Goal: Task Accomplishment & Management: Manage account settings

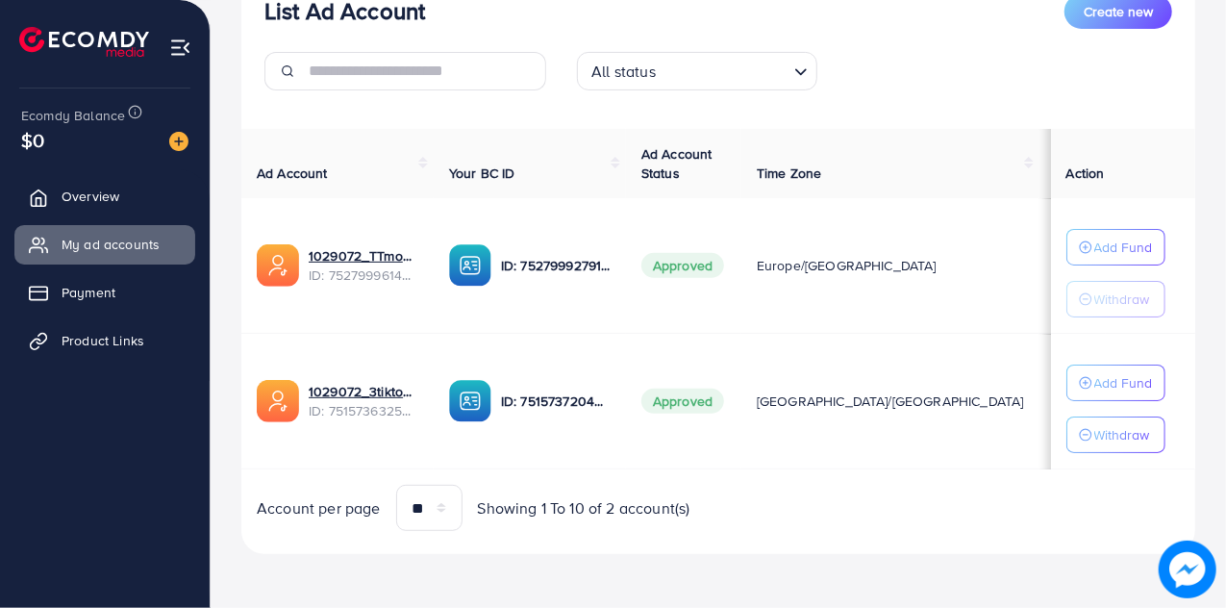
scroll to position [256, 0]
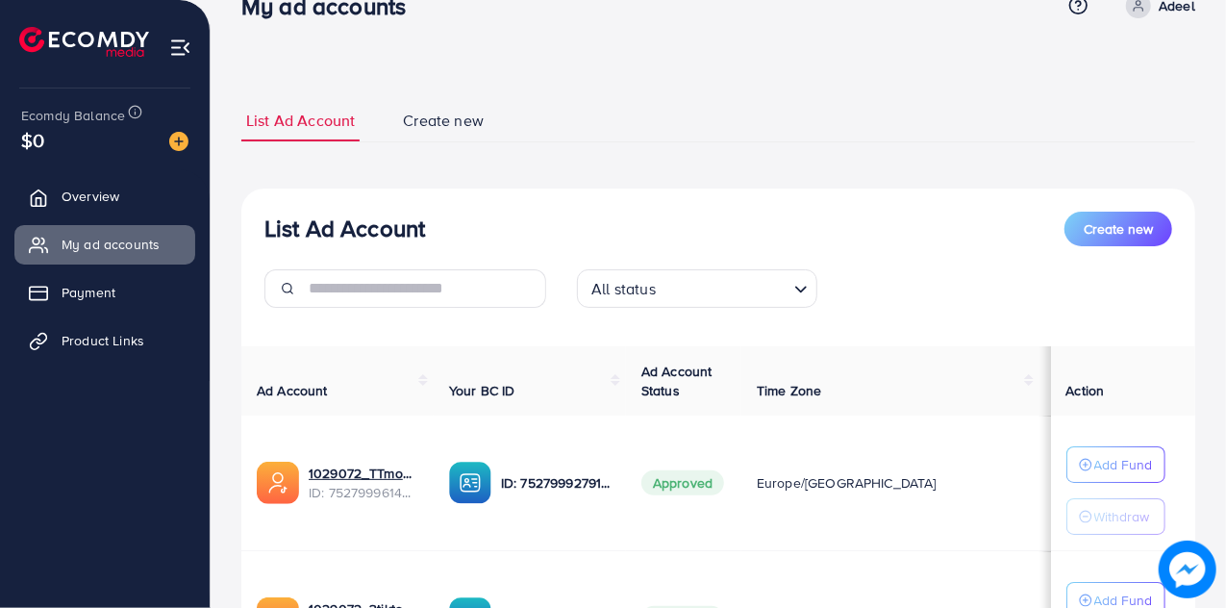
scroll to position [256, 0]
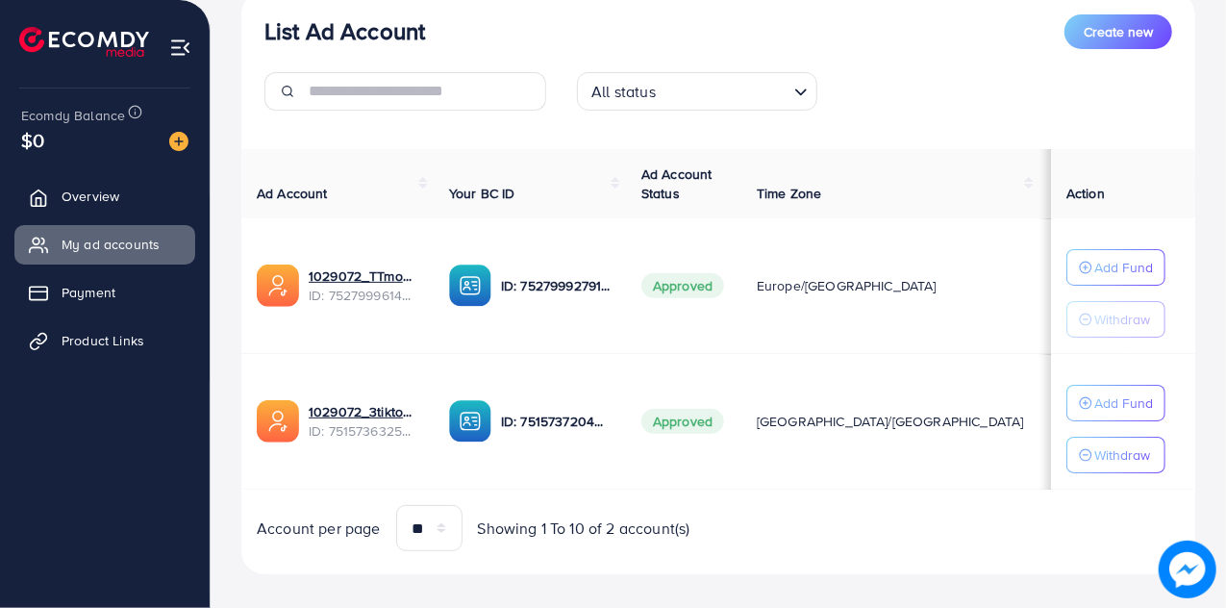
scroll to position [256, 0]
